Goal: Transaction & Acquisition: Purchase product/service

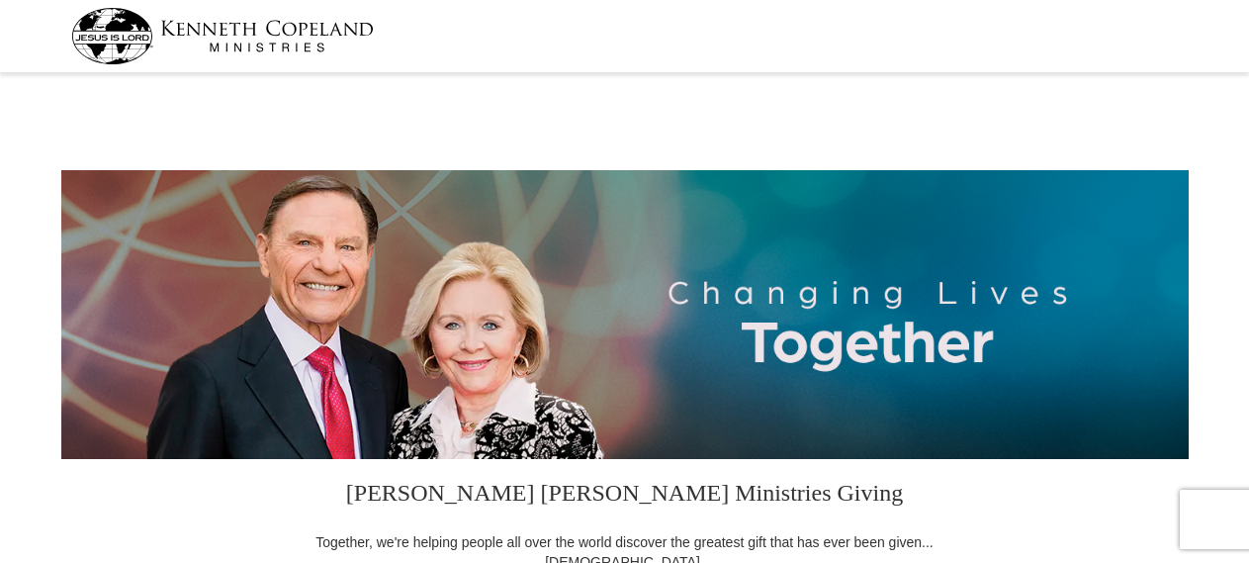
select select "CO"
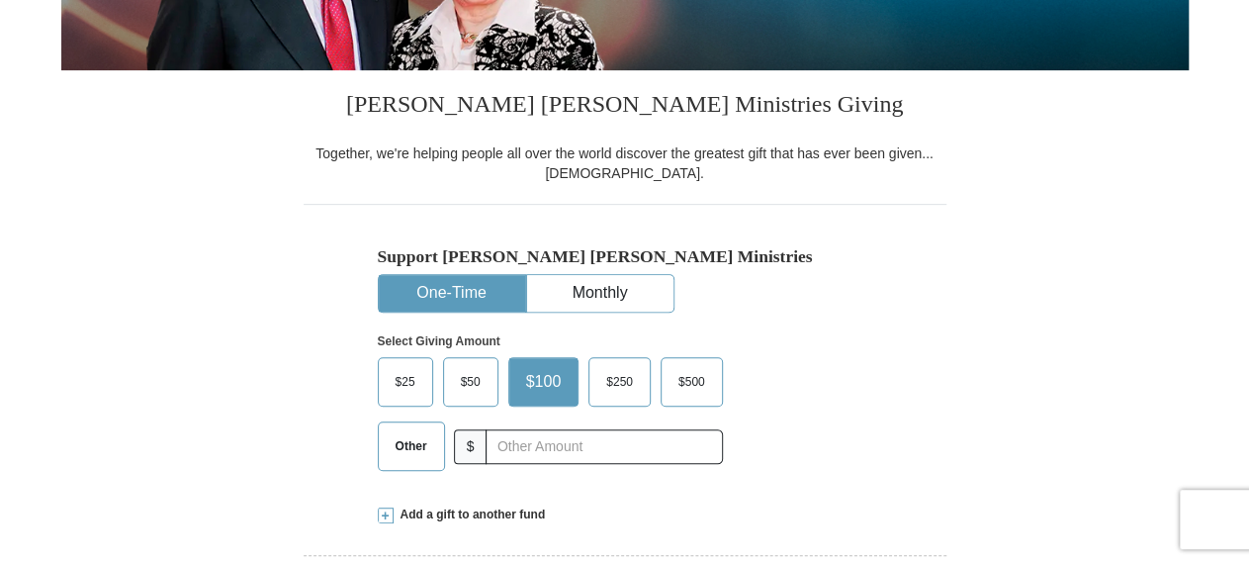
scroll to position [514, 0]
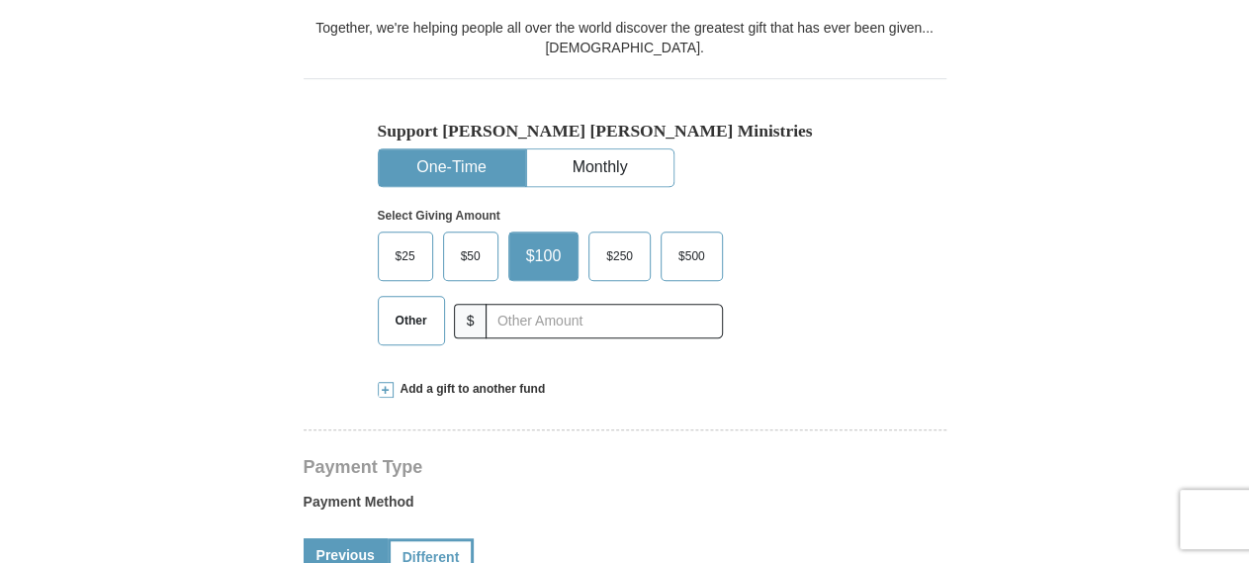
click at [435, 152] on button "One-Time" at bounding box center [452, 167] width 146 height 37
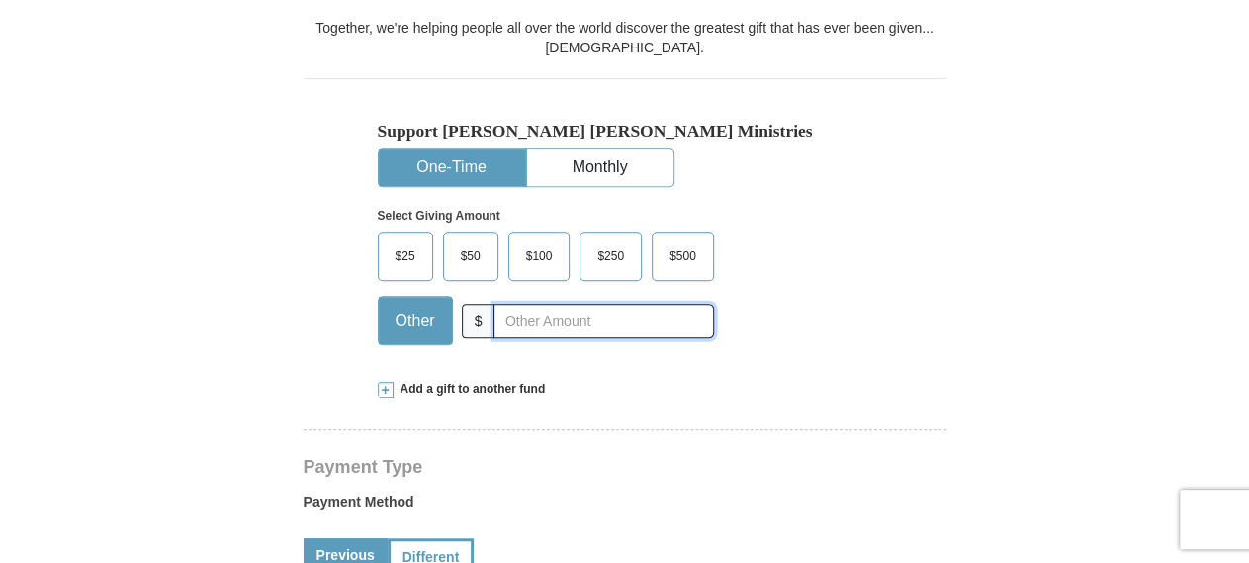
click at [537, 324] on input "text" at bounding box center [604, 321] width 220 height 35
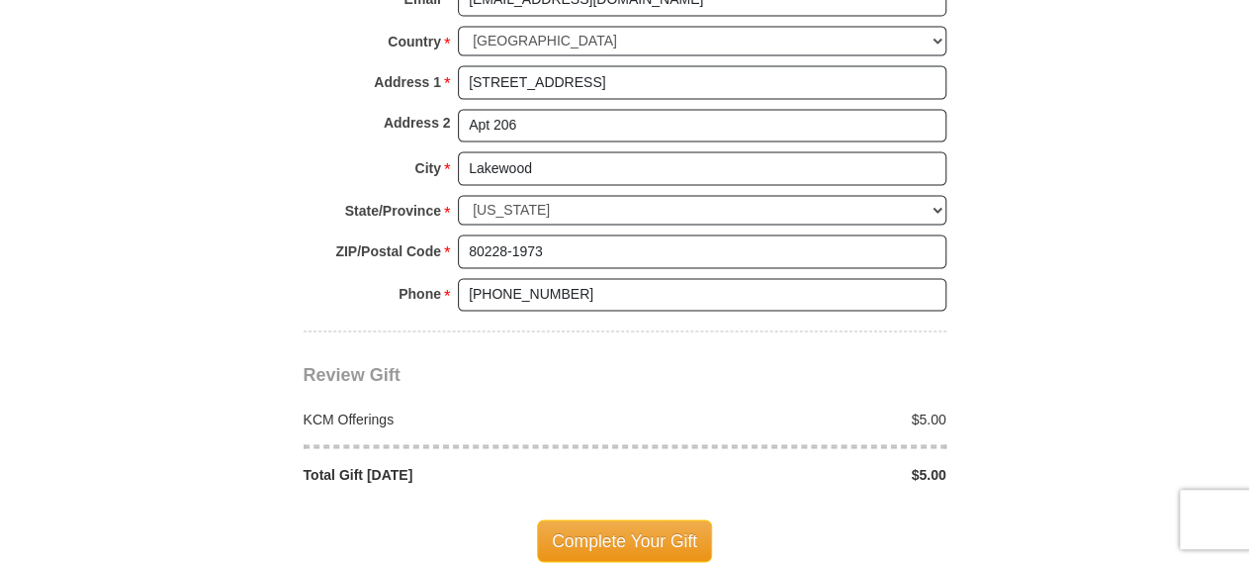
scroll to position [1646, 0]
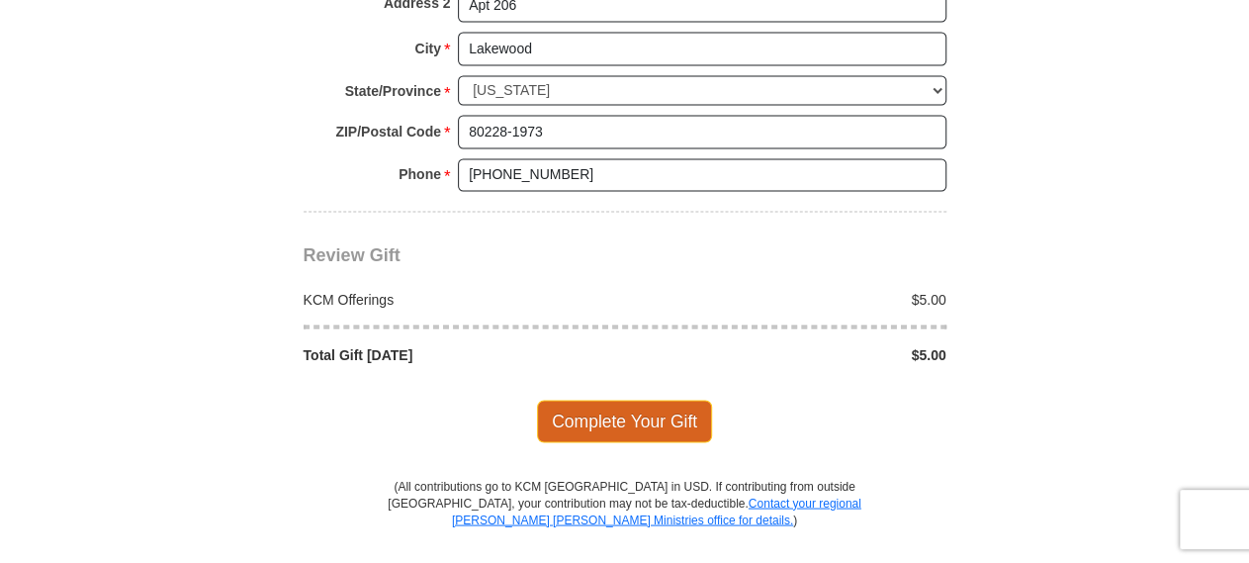
type input "5.00"
click at [669, 407] on span "Complete Your Gift" at bounding box center [624, 421] width 175 height 42
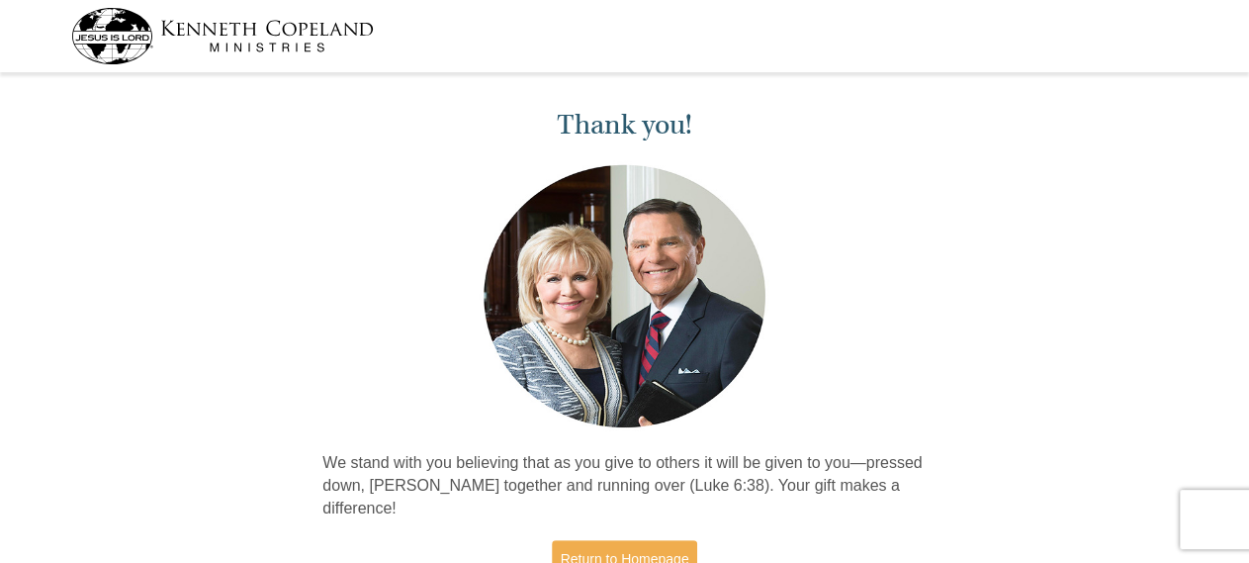
click at [82, 25] on img at bounding box center [222, 36] width 303 height 56
